Goal: Check status: Check status

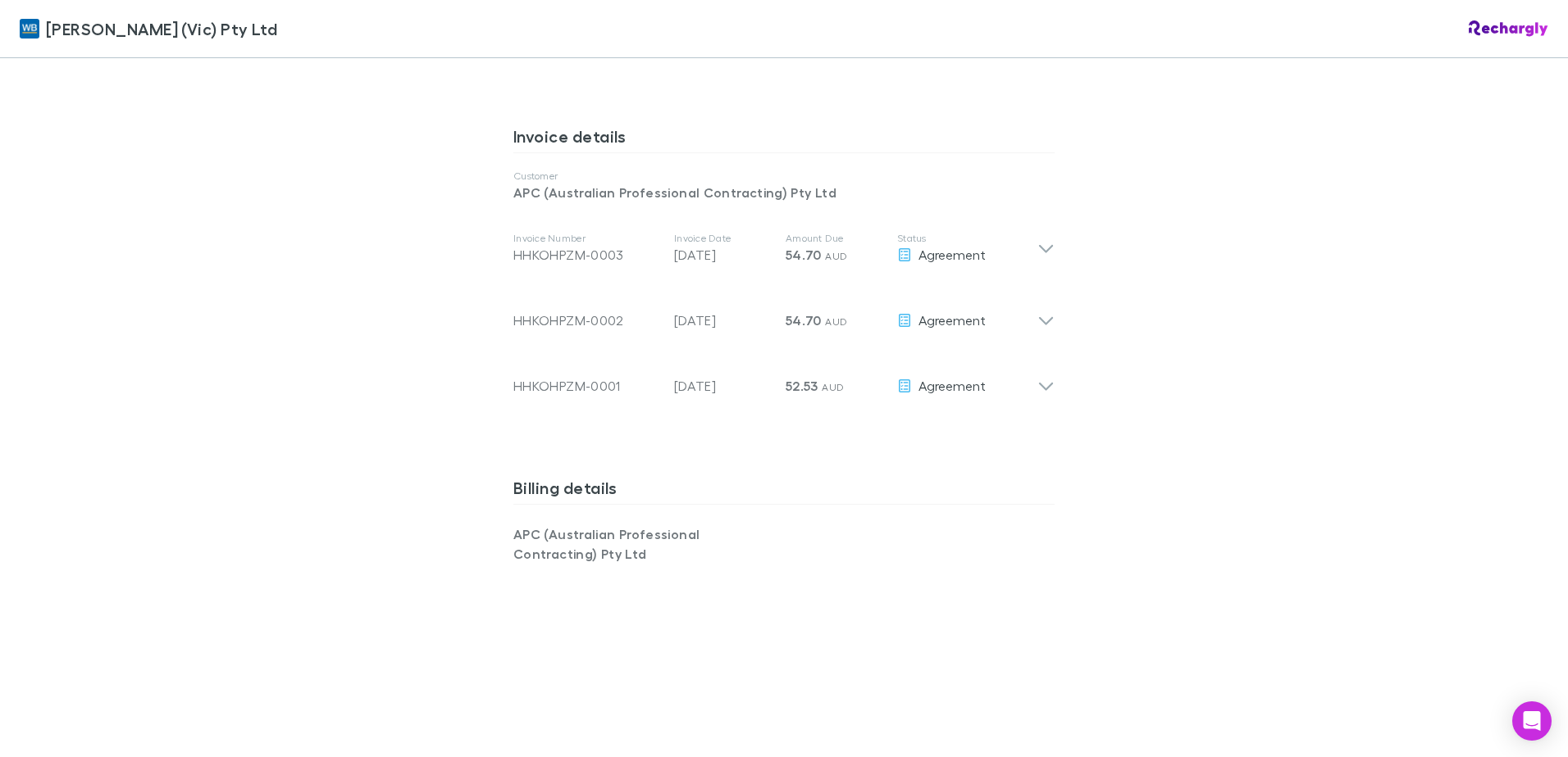
scroll to position [819, 0]
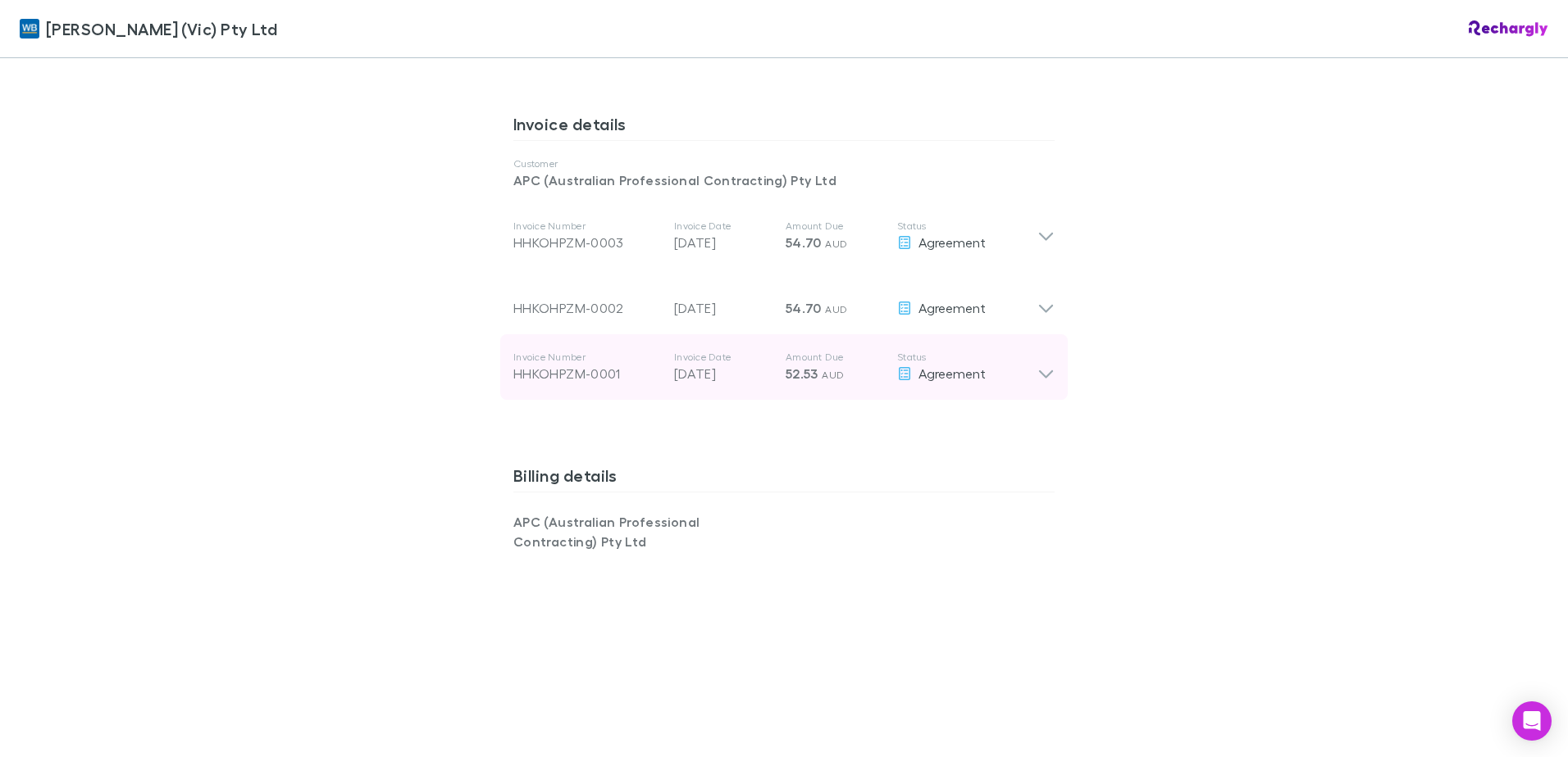
click at [1046, 370] on icon at bounding box center [1046, 368] width 17 height 33
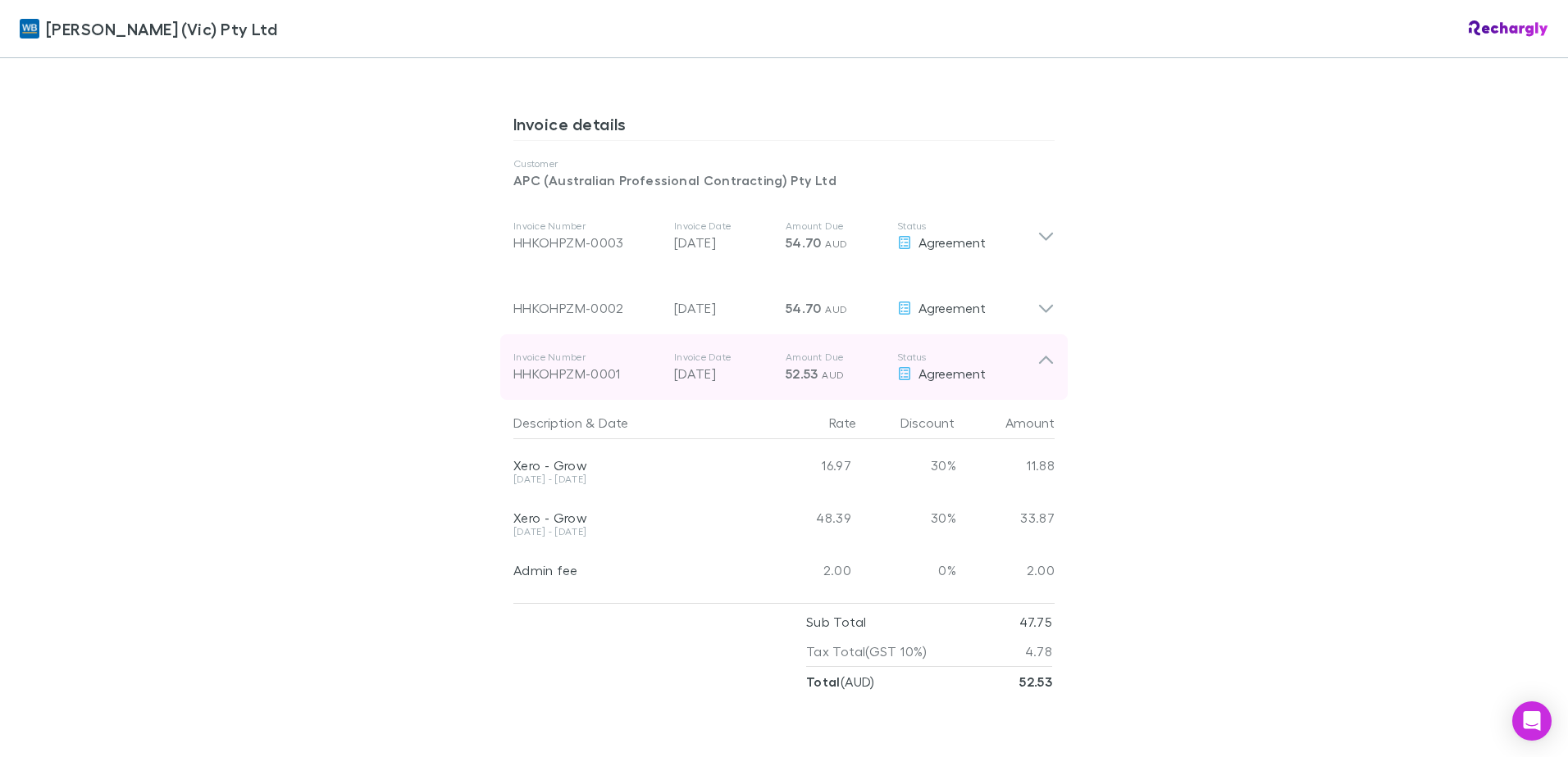
click at [1039, 370] on icon at bounding box center [1046, 368] width 17 height 33
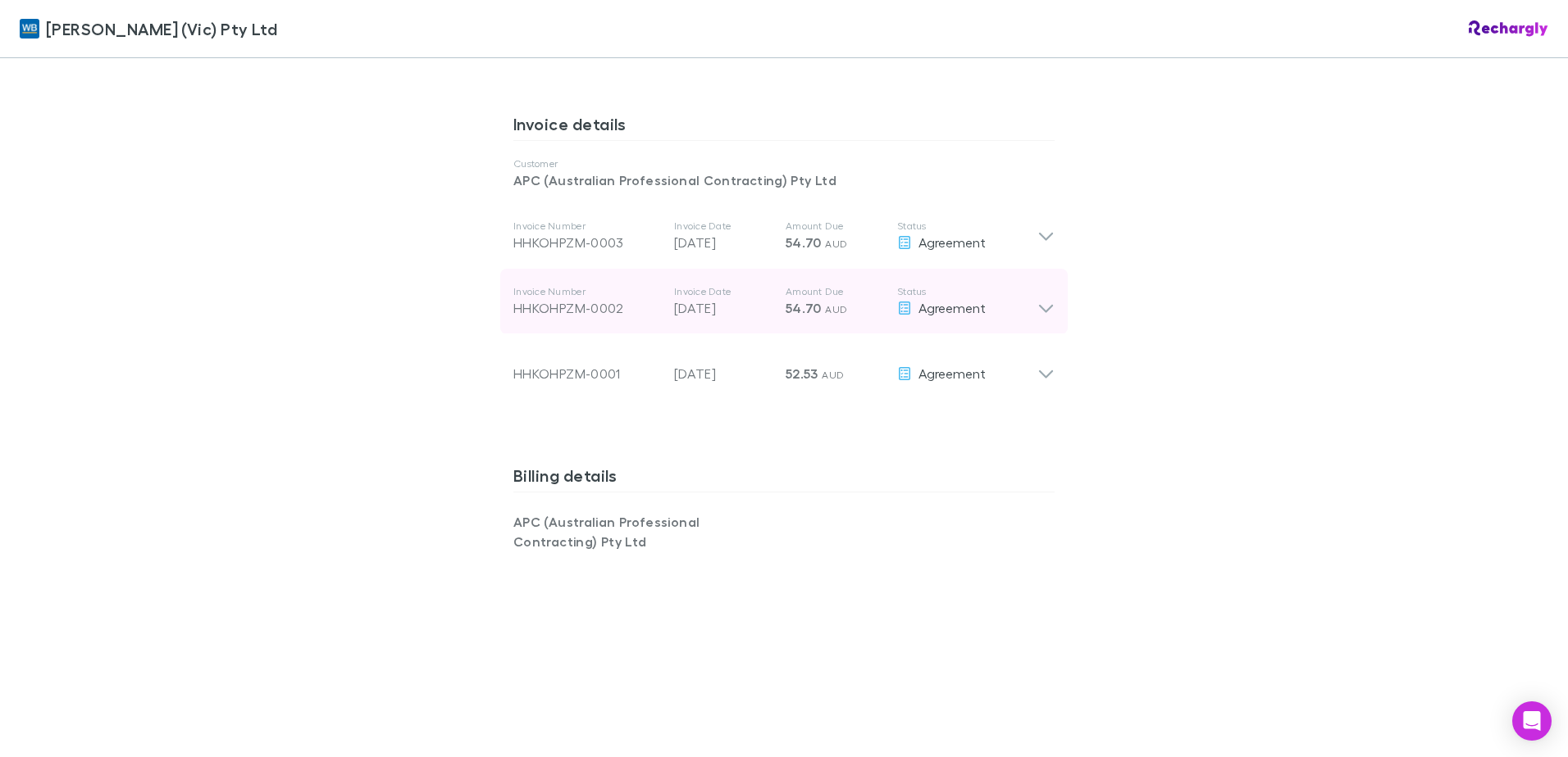
click at [1042, 327] on div "Invoice Number HHKOHPZM-0002 Invoice Date 28 Aug 2025 Amount Due 54.70 AUD Stat…" at bounding box center [784, 302] width 567 height 66
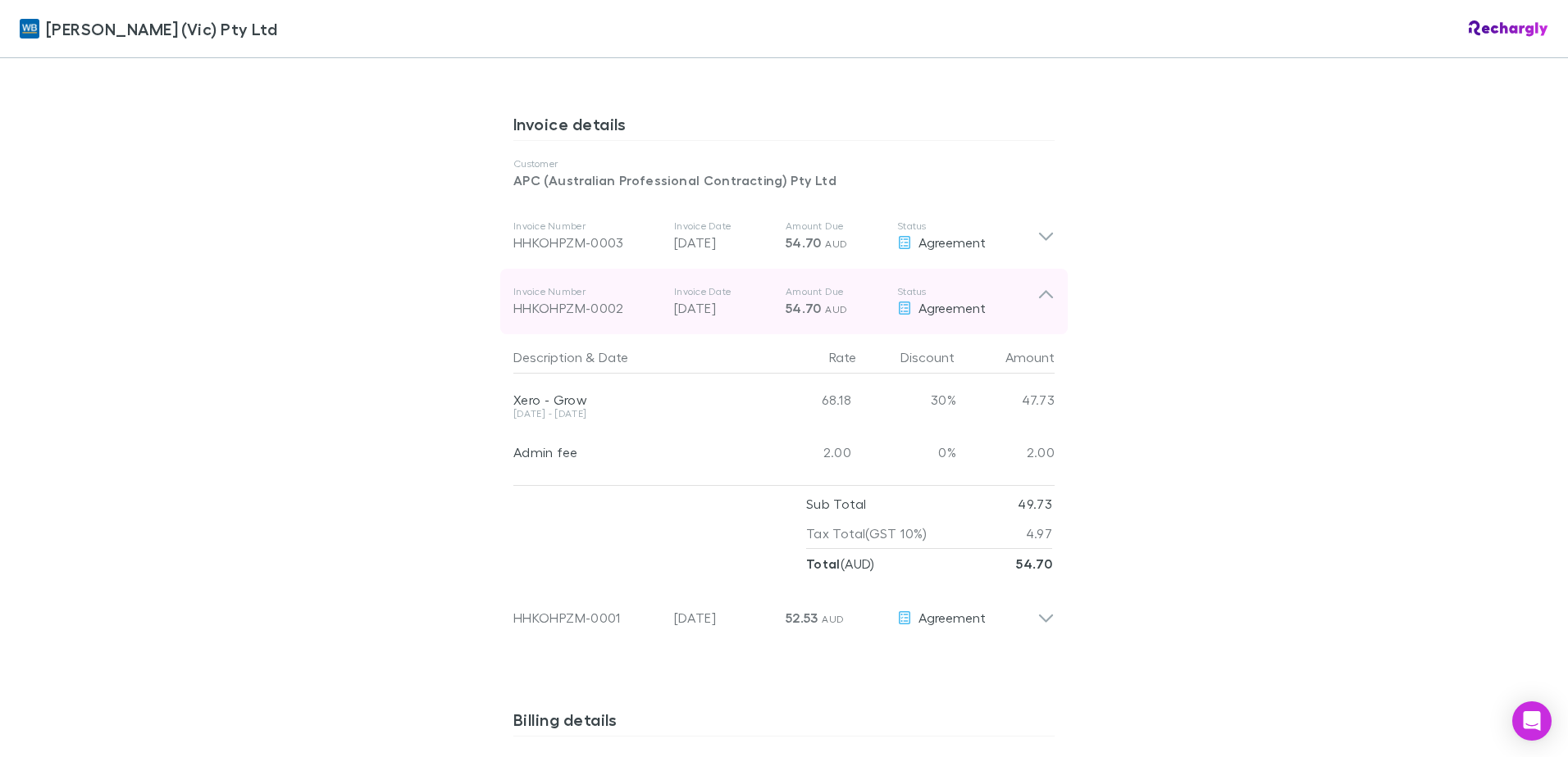
click at [1042, 320] on div "Invoice Number HHKOHPZM-0002 Invoice Date 28 Aug 2025 Amount Due 54.70 AUD Stat…" at bounding box center [784, 302] width 567 height 66
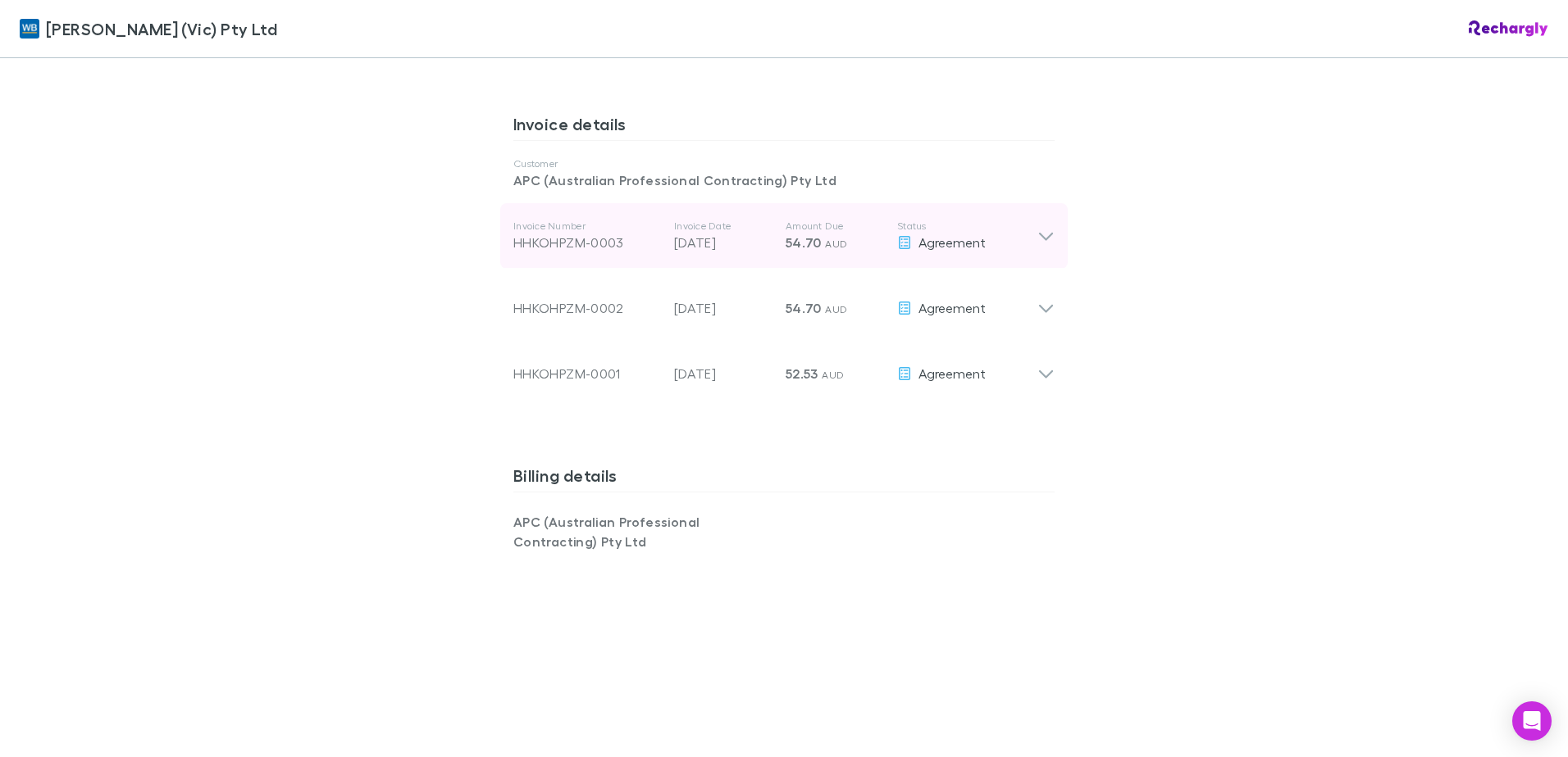
click at [1038, 233] on icon at bounding box center [1046, 236] width 17 height 20
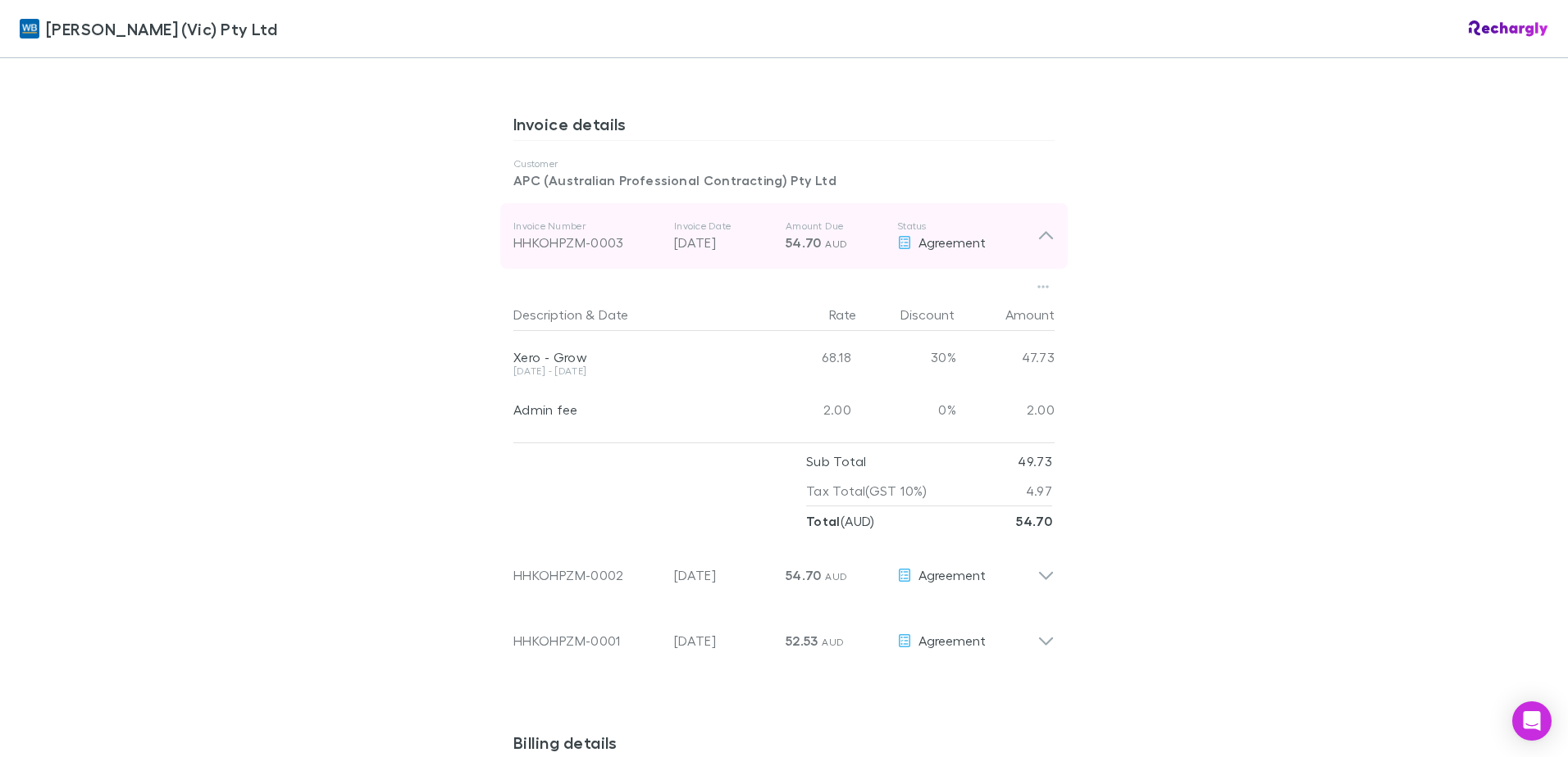
click at [1038, 233] on icon at bounding box center [1046, 236] width 17 height 20
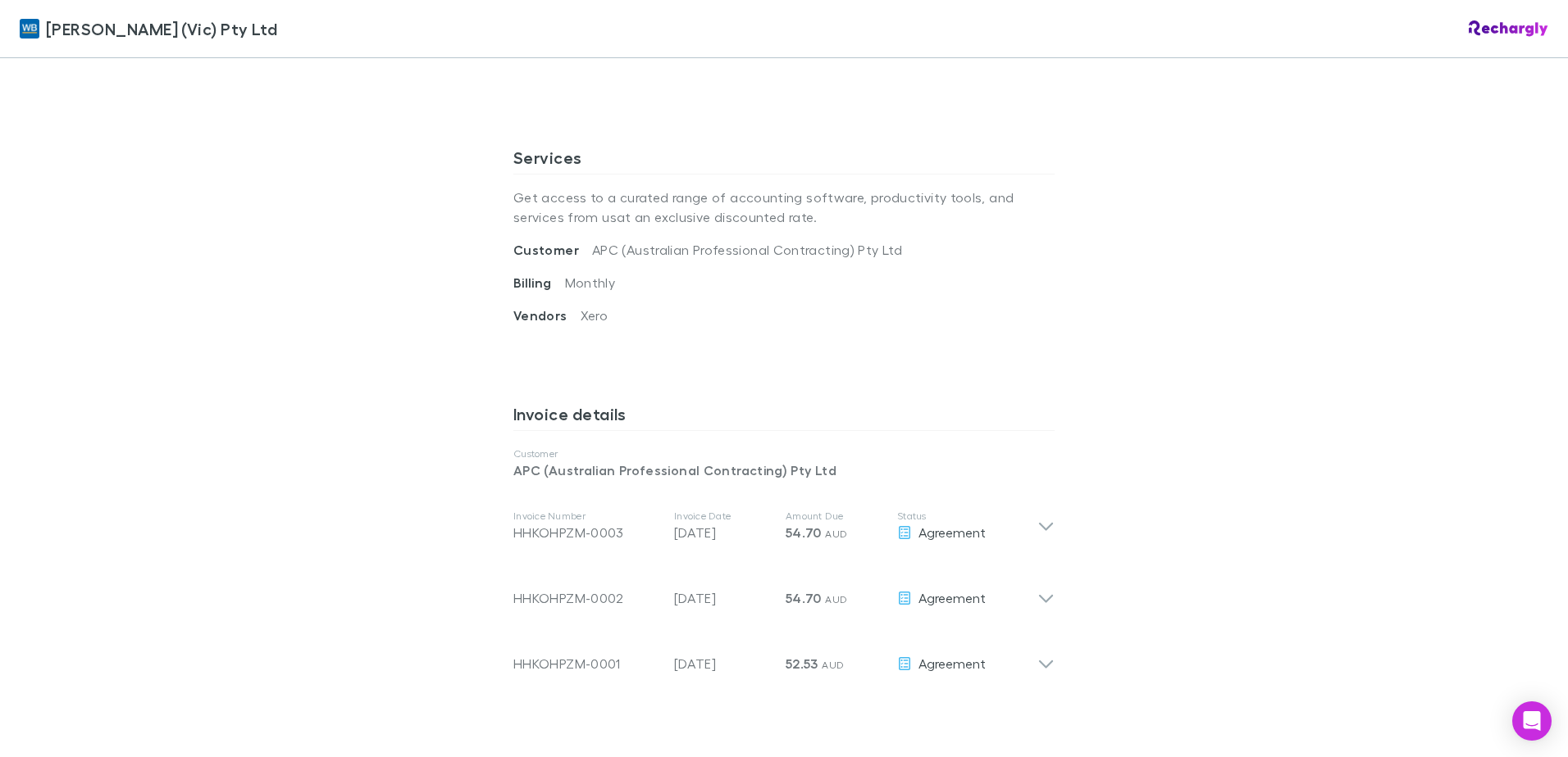
scroll to position [656, 0]
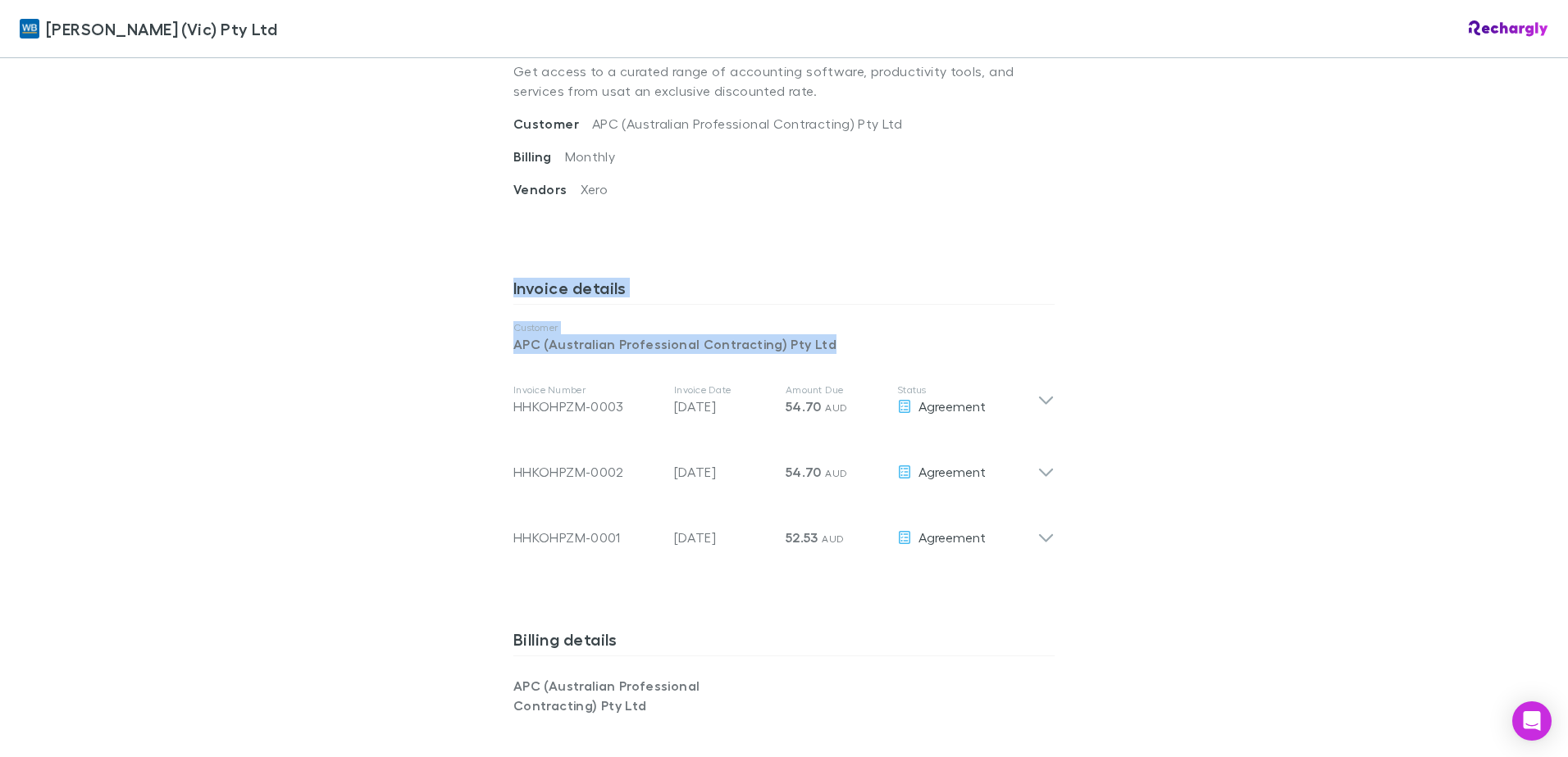
drag, startPoint x: 489, startPoint y: 284, endPoint x: 821, endPoint y: 594, distance: 454.2
click at [821, 594] on div "William Buck (Vic) Pty Ltd William Buck (Vic) Pty Ltd Software subscriptions ag…" at bounding box center [784, 378] width 1568 height 757
click at [324, 510] on div "William Buck (Vic) Pty Ltd William Buck (Vic) Pty Ltd Software subscriptions ag…" at bounding box center [784, 378] width 1568 height 757
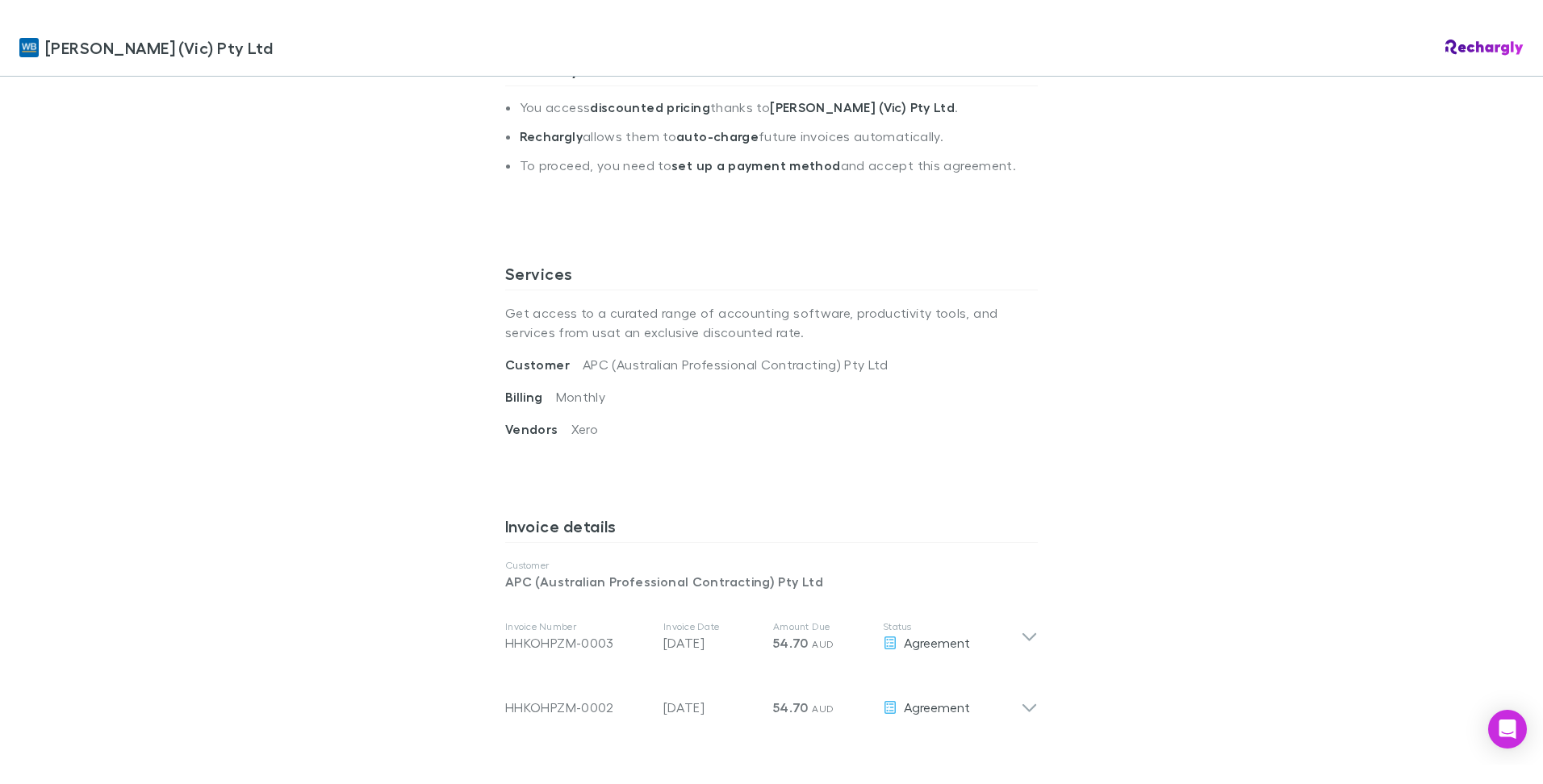
scroll to position [403, 0]
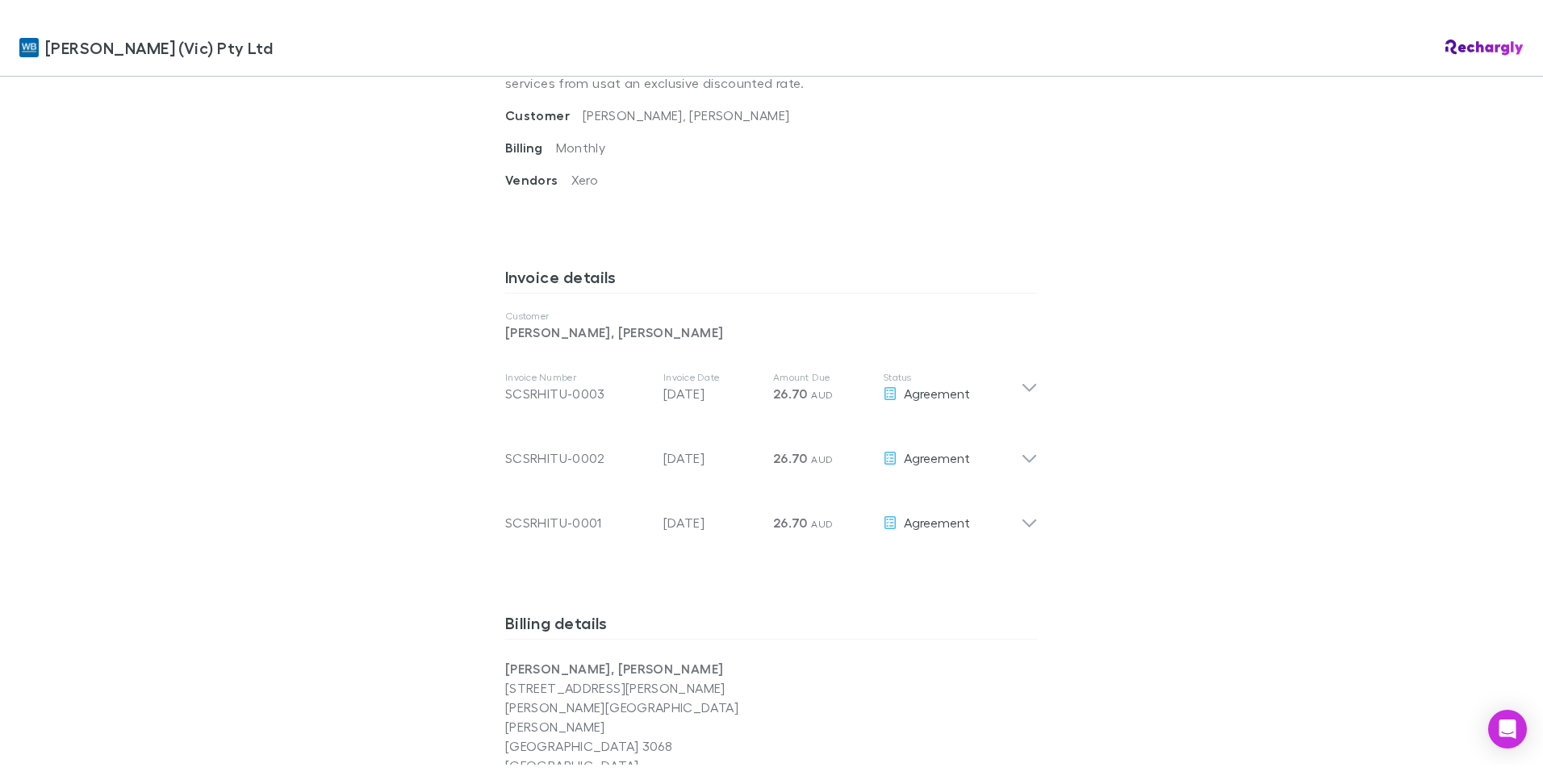
scroll to position [726, 0]
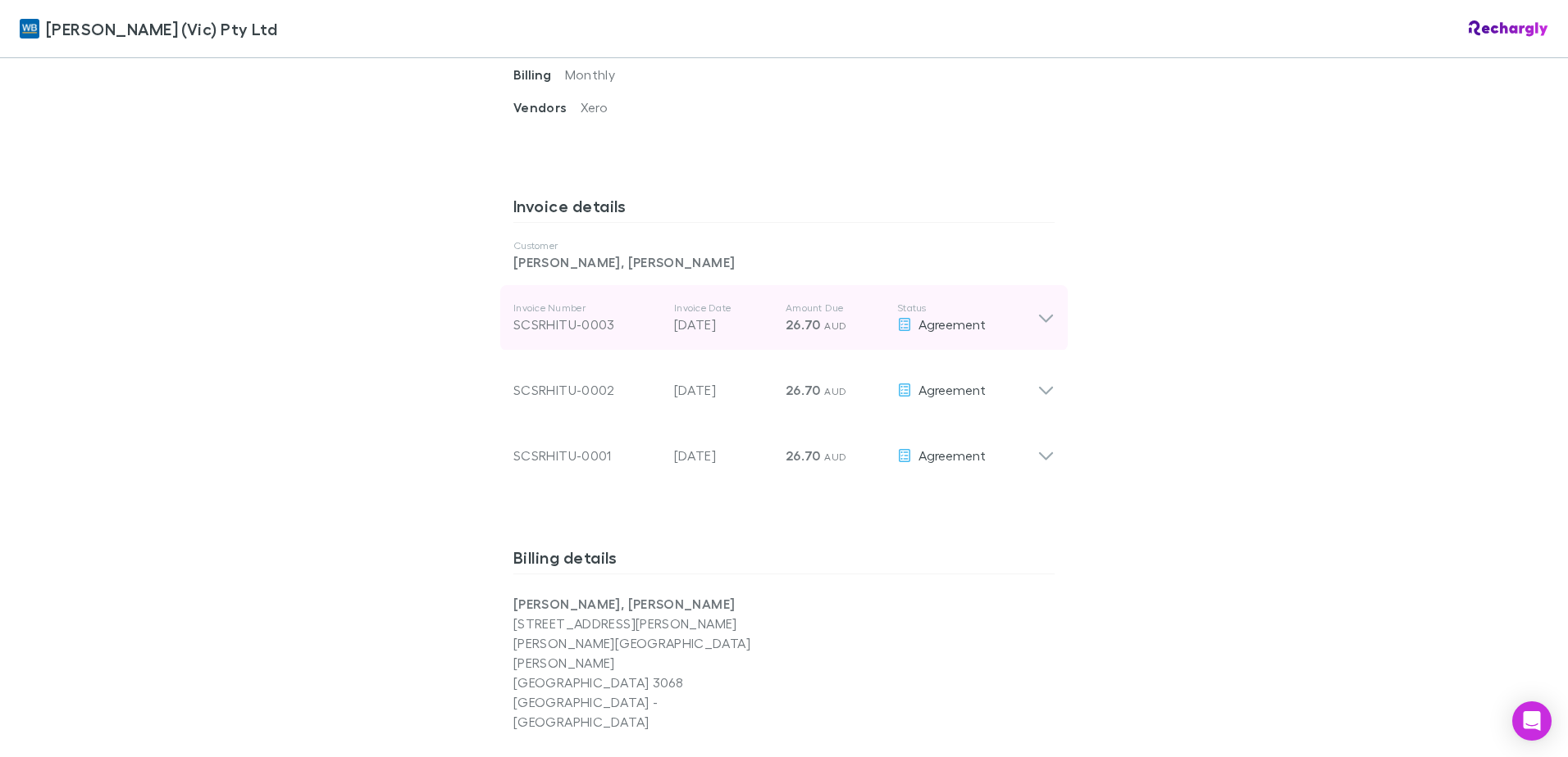
click at [1037, 323] on icon at bounding box center [1046, 318] width 17 height 20
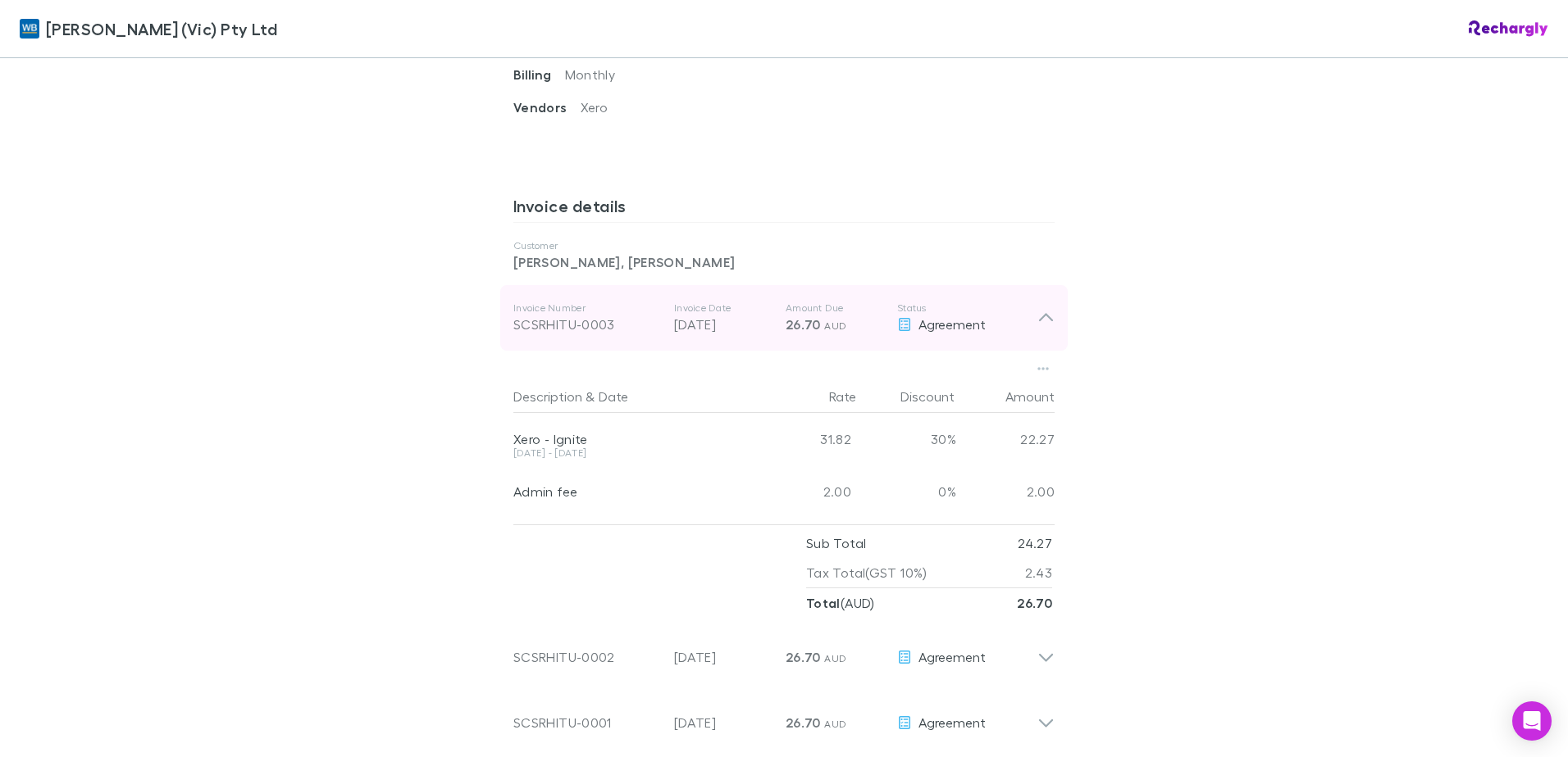
click at [1037, 323] on icon at bounding box center [1046, 318] width 17 height 20
